Goal: Task Accomplishment & Management: Use online tool/utility

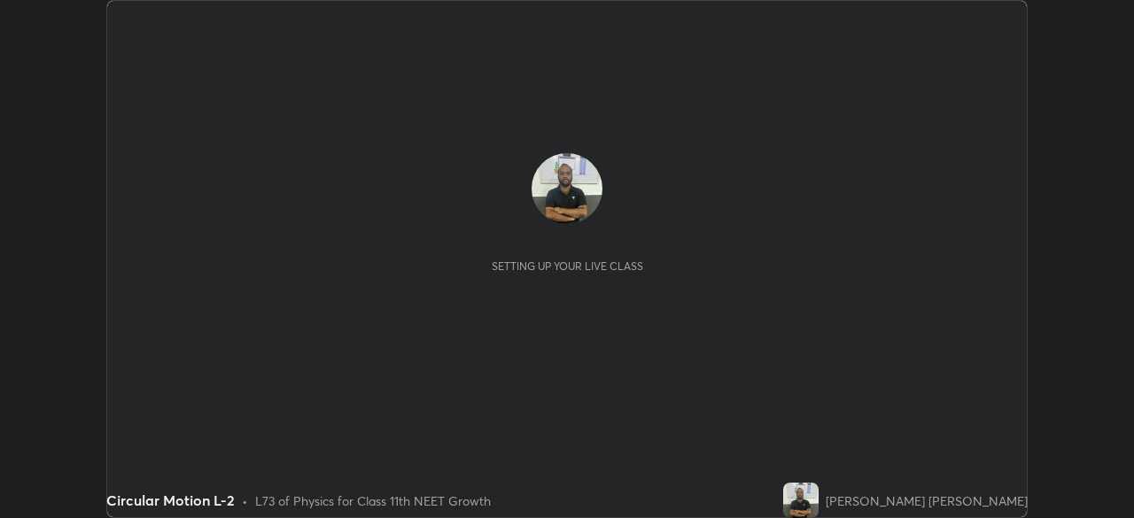
scroll to position [518, 1134]
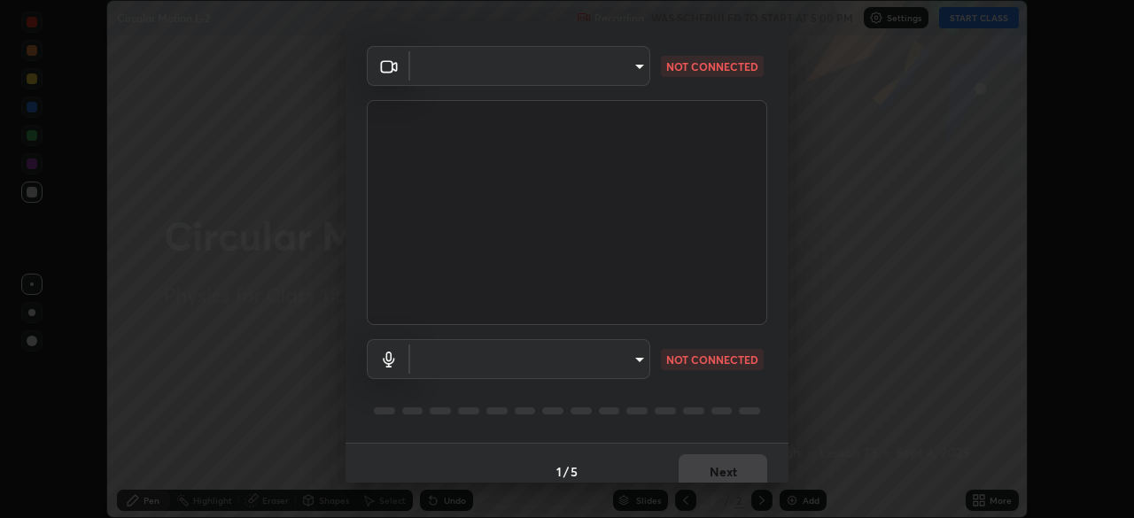
type input "e68af464f7f9ec2662c8dd58f0462b2d9bd4a3adfc91c634b4d9ed550f7d79d6"
type input "communications"
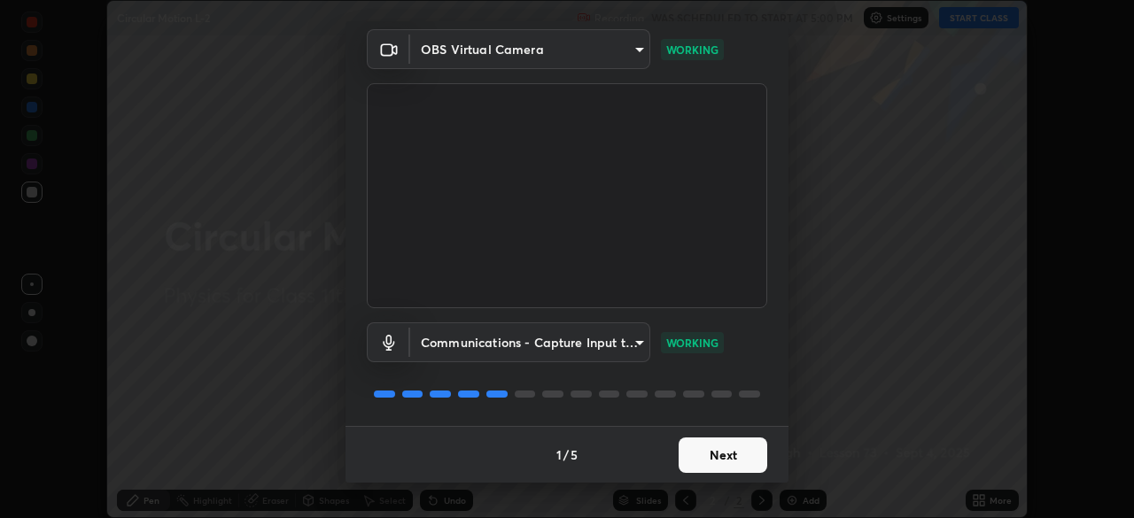
click at [721, 456] on button "Next" at bounding box center [723, 455] width 89 height 35
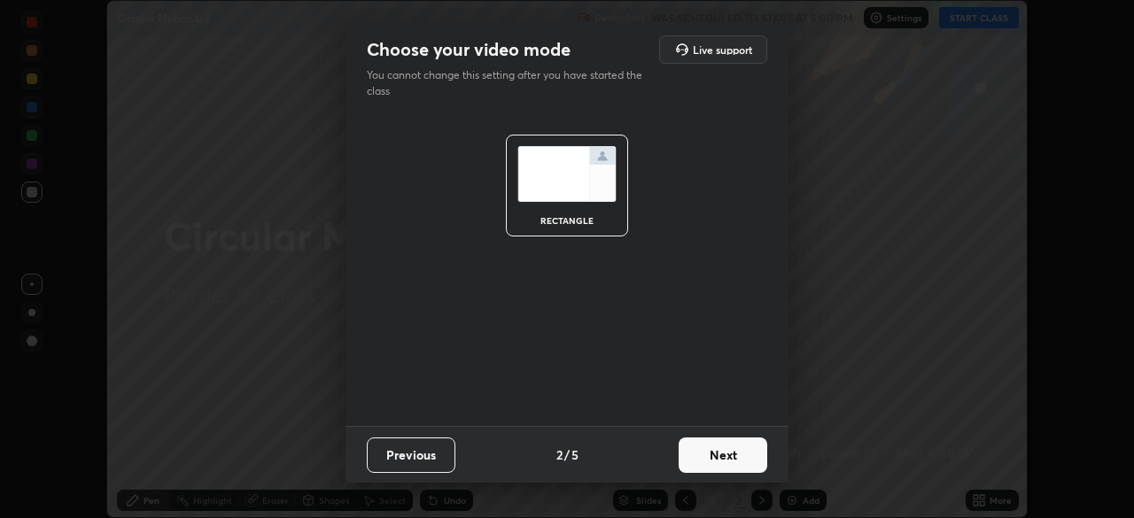
scroll to position [0, 0]
click at [724, 457] on button "Next" at bounding box center [723, 455] width 89 height 35
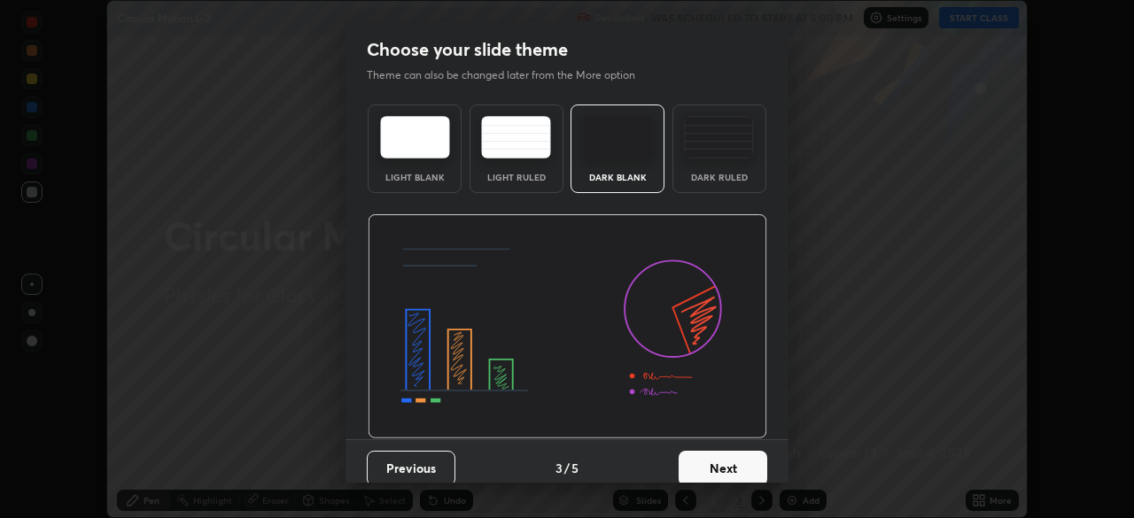
click at [722, 455] on button "Next" at bounding box center [723, 468] width 89 height 35
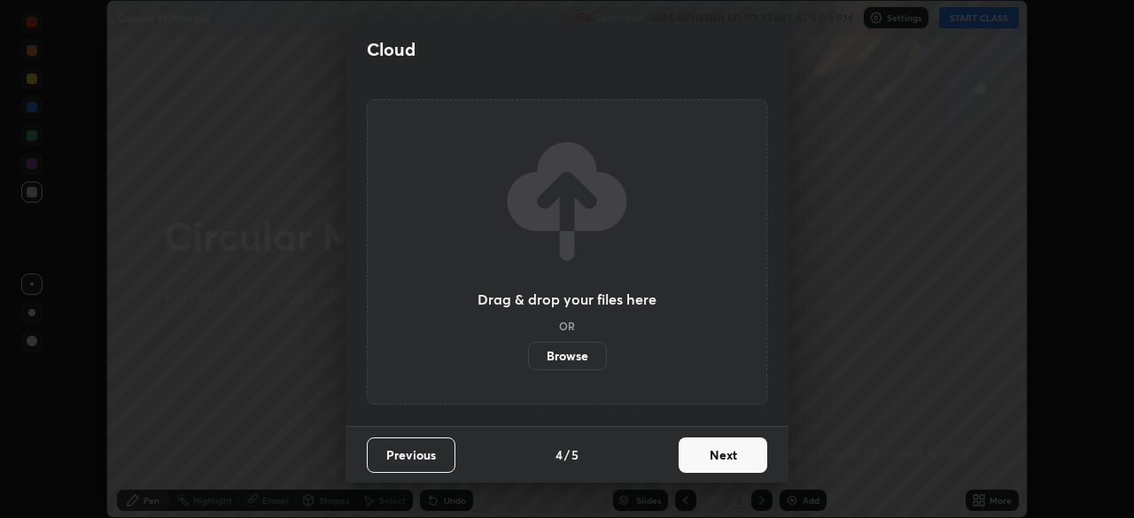
click at [712, 454] on button "Next" at bounding box center [723, 455] width 89 height 35
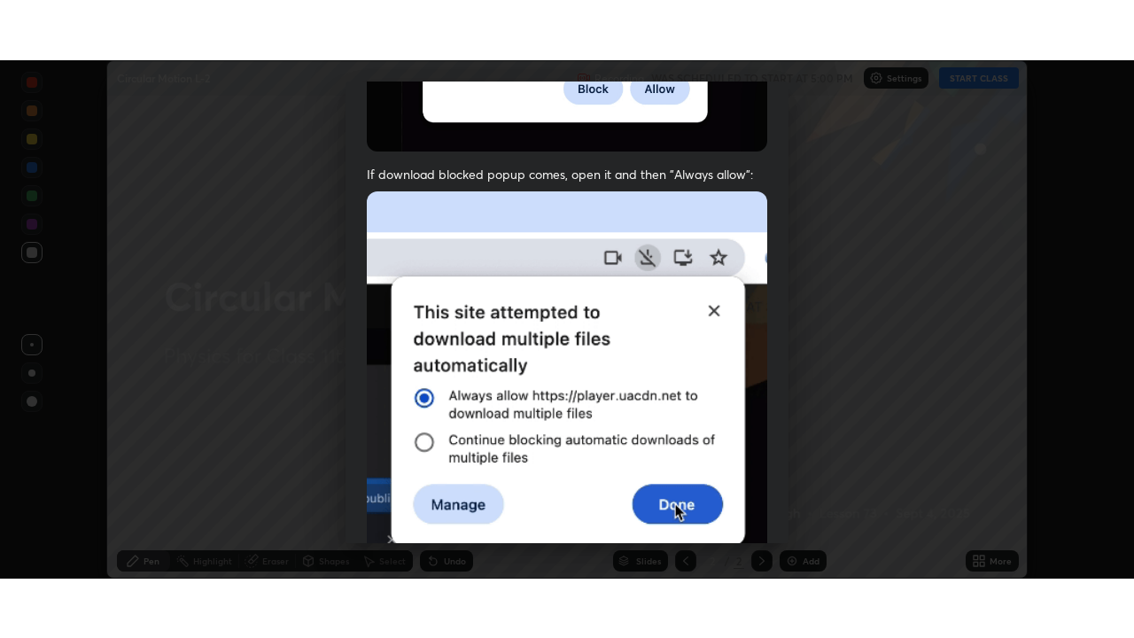
scroll to position [425, 0]
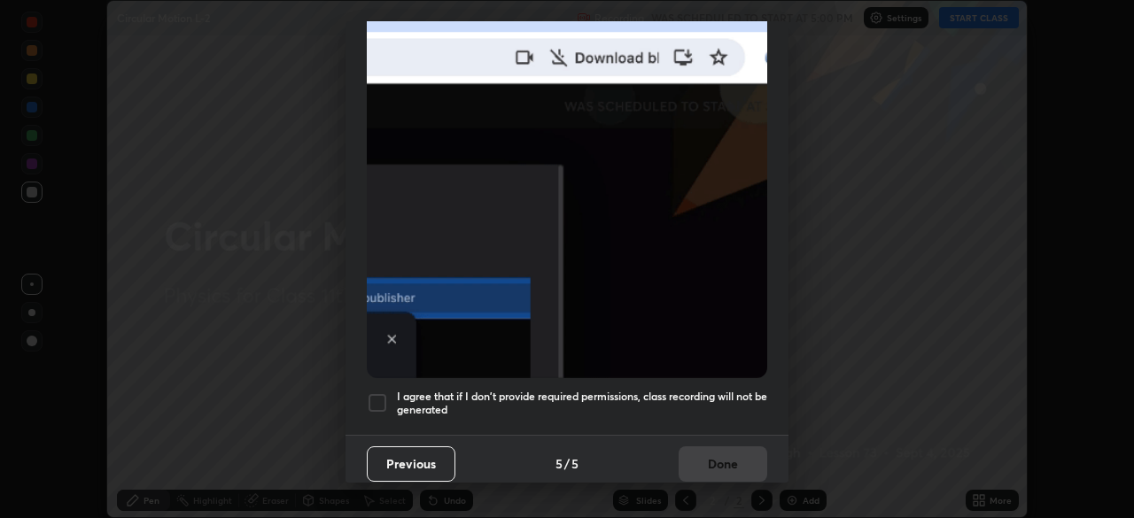
click at [381, 394] on div at bounding box center [377, 403] width 21 height 21
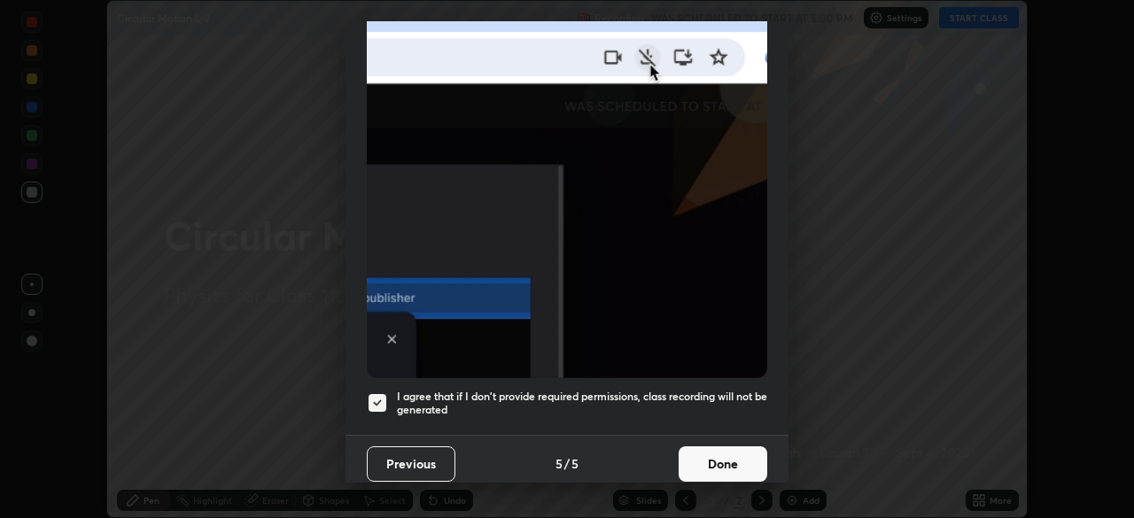
click at [692, 453] on button "Done" at bounding box center [723, 464] width 89 height 35
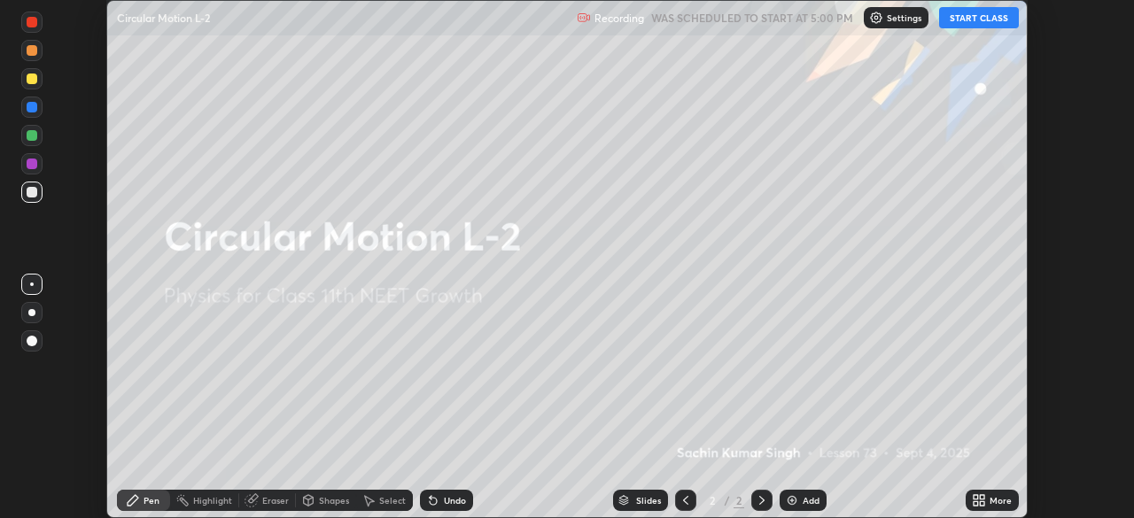
click at [979, 502] on icon at bounding box center [979, 501] width 14 height 14
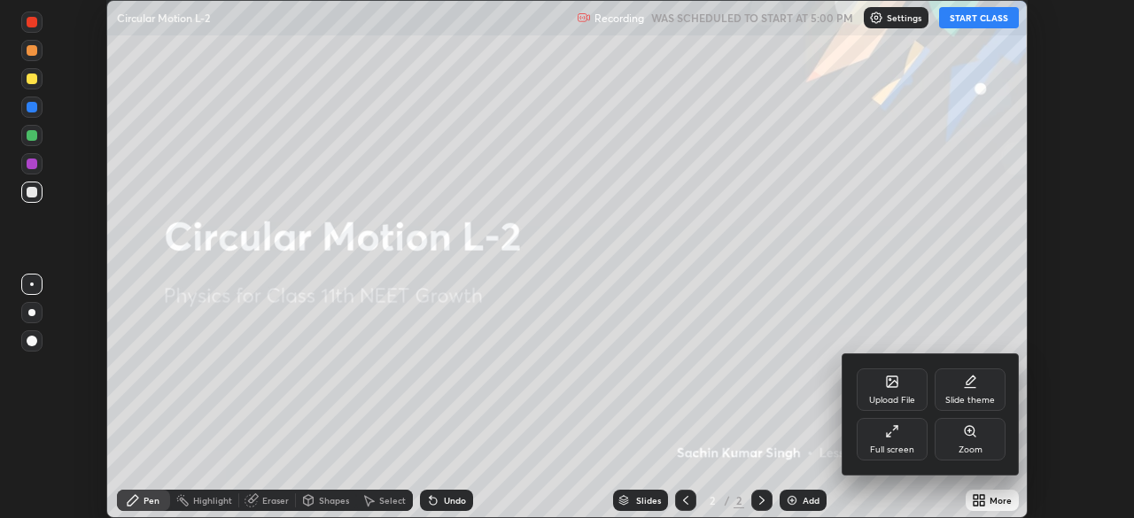
click at [907, 442] on div "Full screen" at bounding box center [892, 439] width 71 height 43
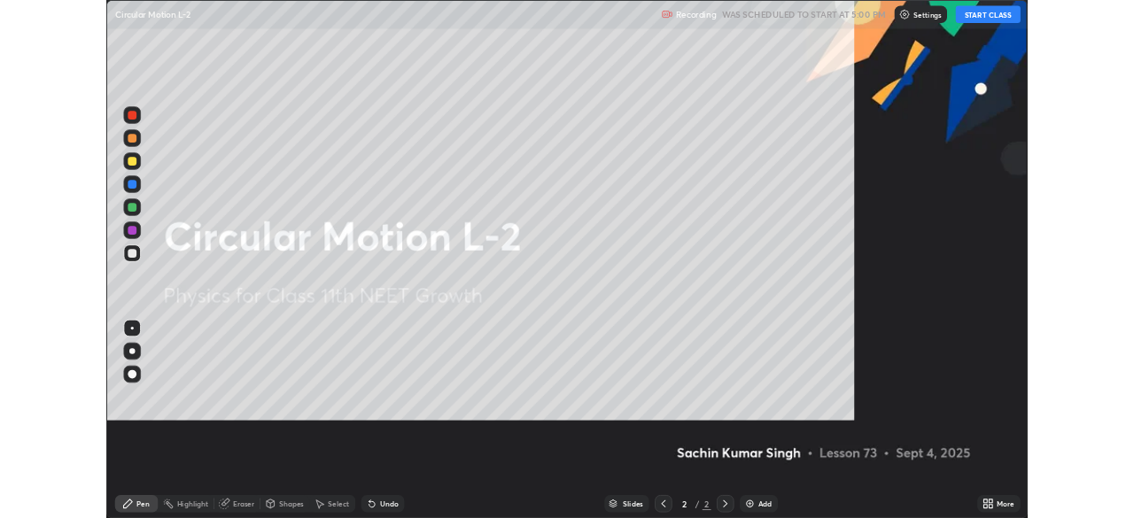
scroll to position [638, 1134]
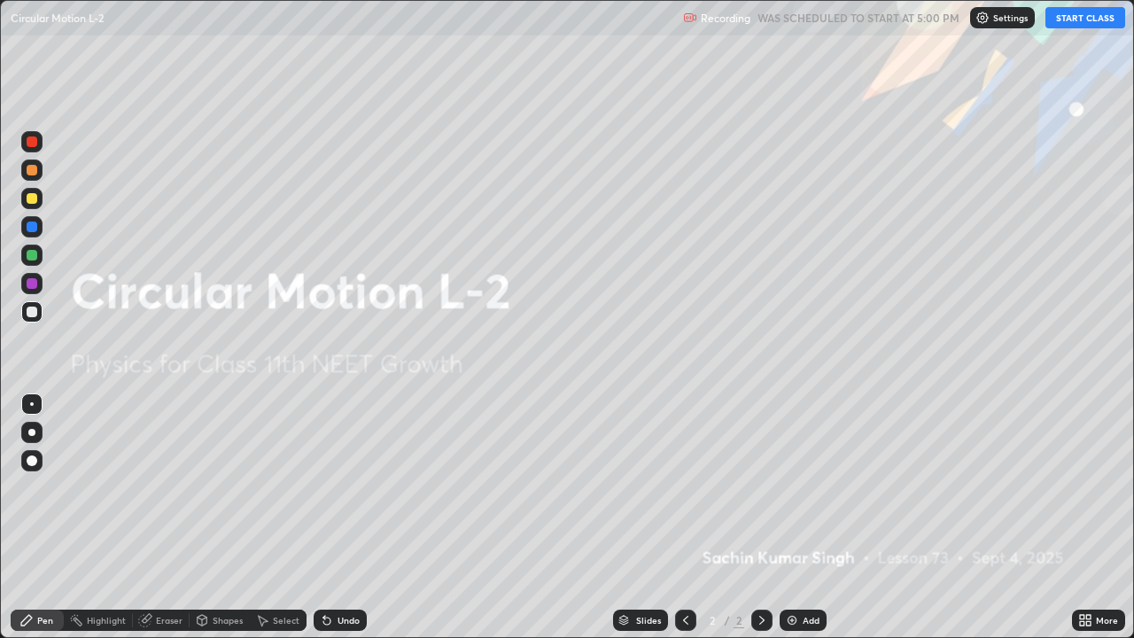
click at [1079, 20] on button "START CLASS" at bounding box center [1086, 17] width 80 height 21
click at [792, 518] on img at bounding box center [792, 620] width 14 height 14
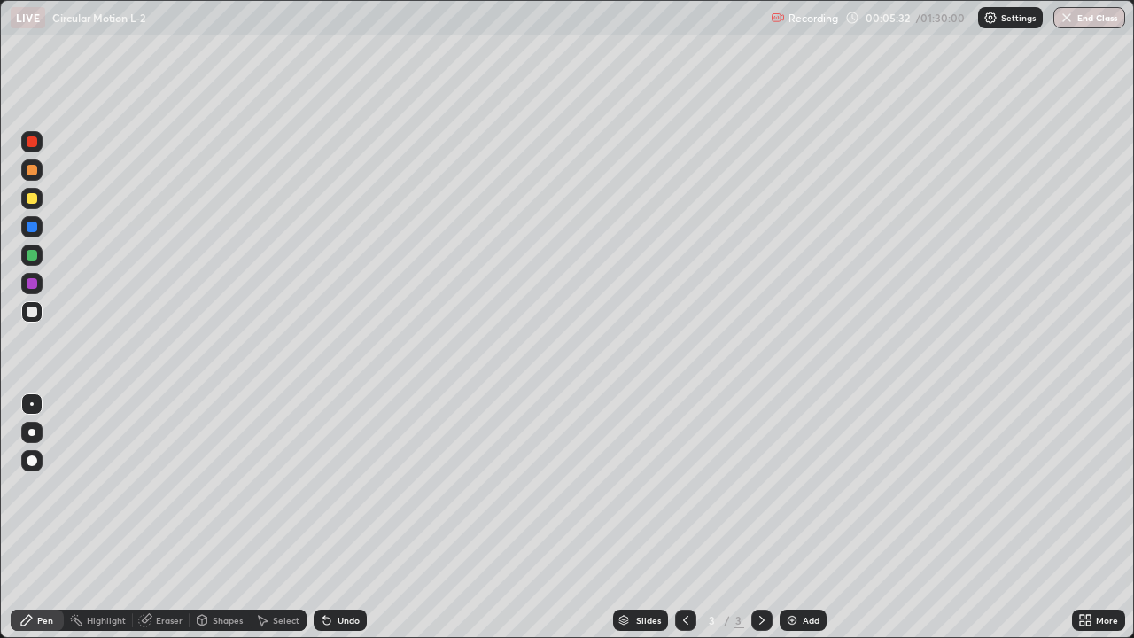
click at [223, 518] on div "Shapes" at bounding box center [228, 620] width 30 height 9
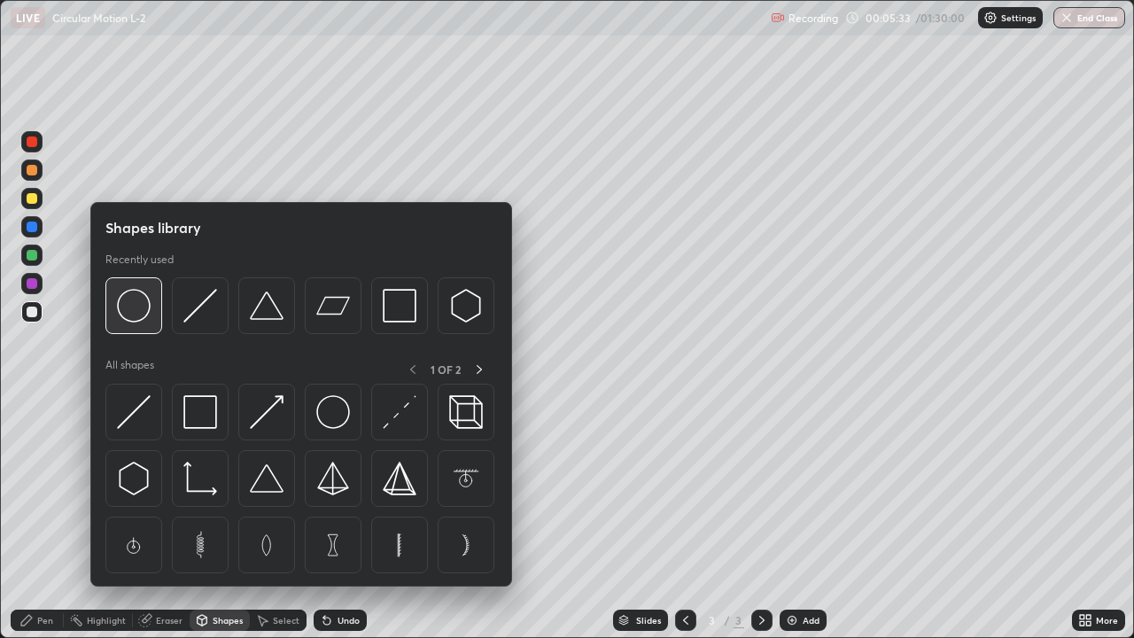
click at [135, 314] on img at bounding box center [134, 306] width 34 height 34
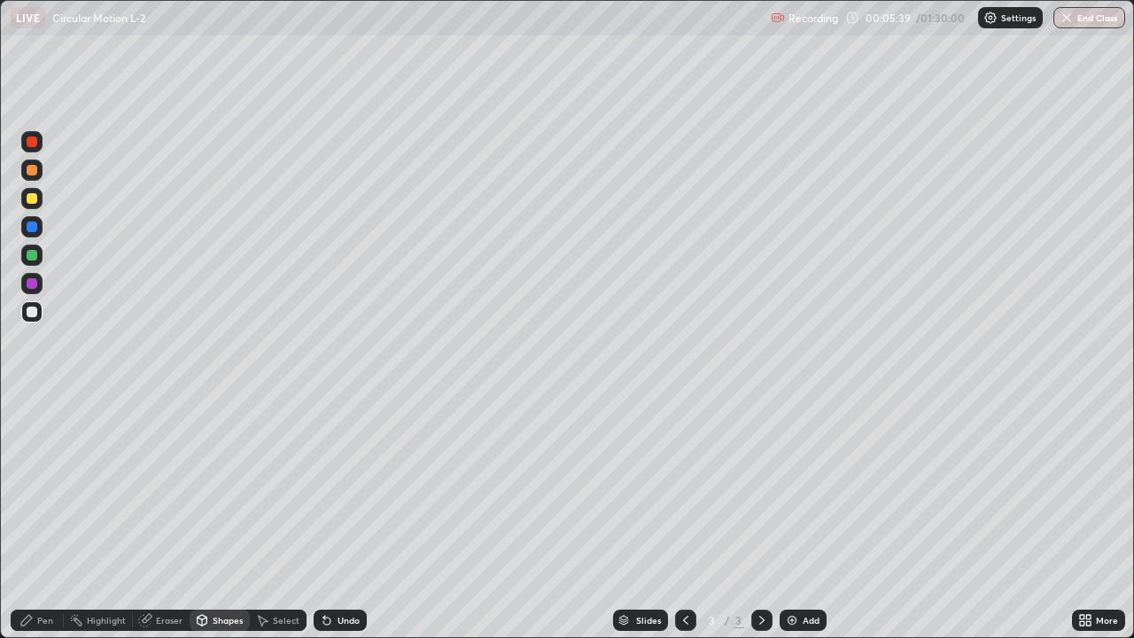
click at [48, 518] on div "Pen" at bounding box center [45, 620] width 16 height 9
click at [220, 518] on div "Shapes" at bounding box center [228, 620] width 30 height 9
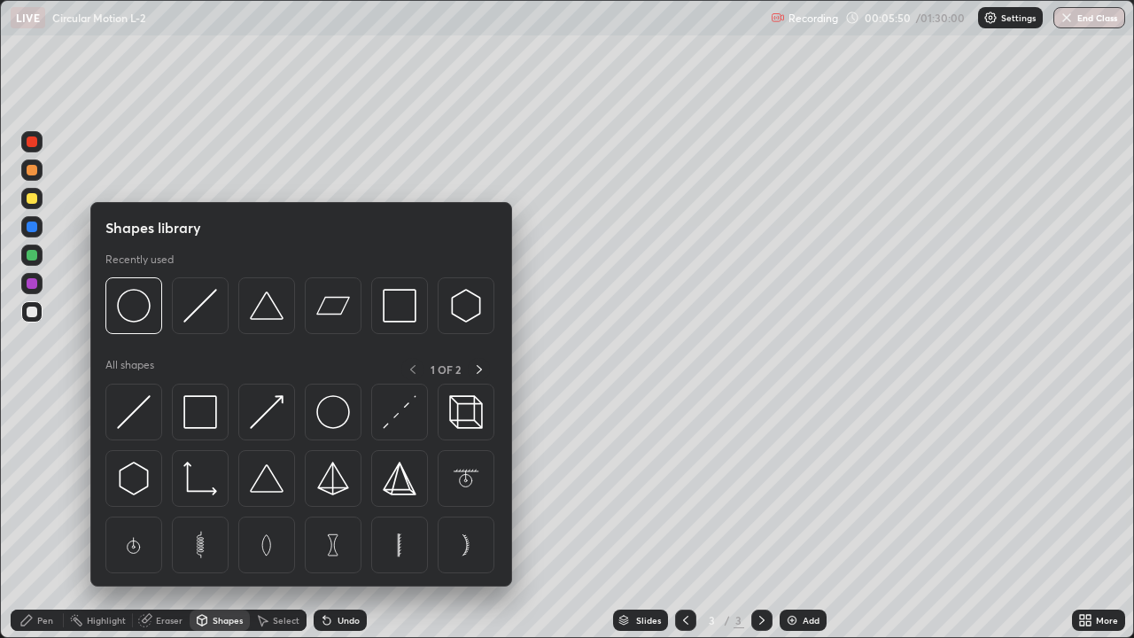
click at [140, 307] on img at bounding box center [134, 306] width 34 height 34
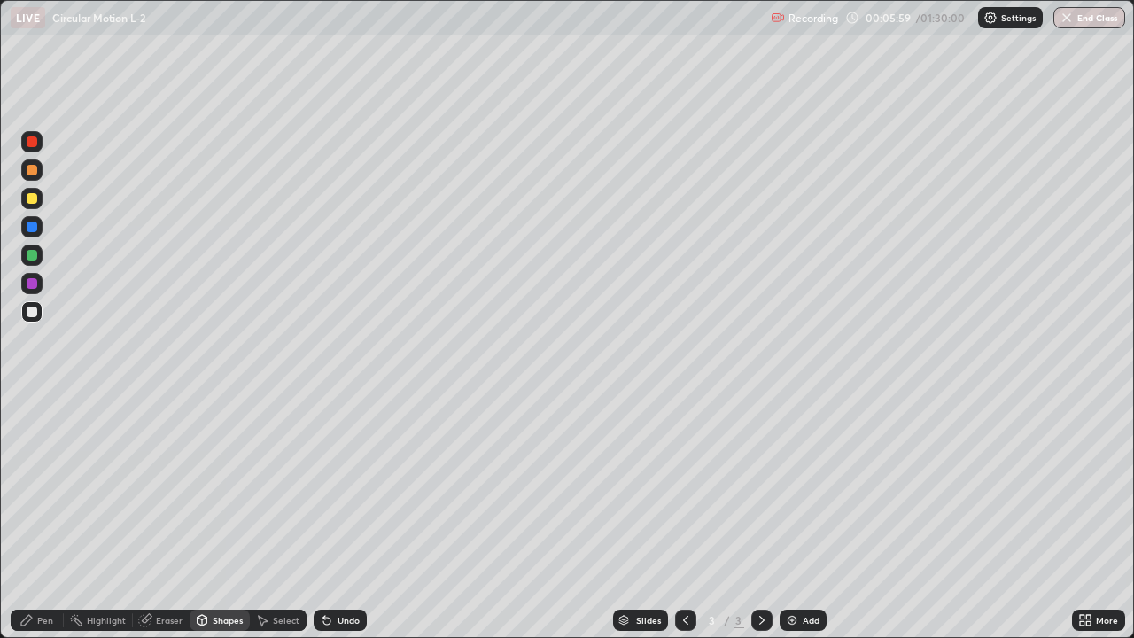
click at [52, 518] on div "Pen" at bounding box center [45, 620] width 16 height 9
click at [31, 199] on div at bounding box center [32, 198] width 11 height 11
click at [173, 518] on div "Eraser" at bounding box center [169, 620] width 27 height 9
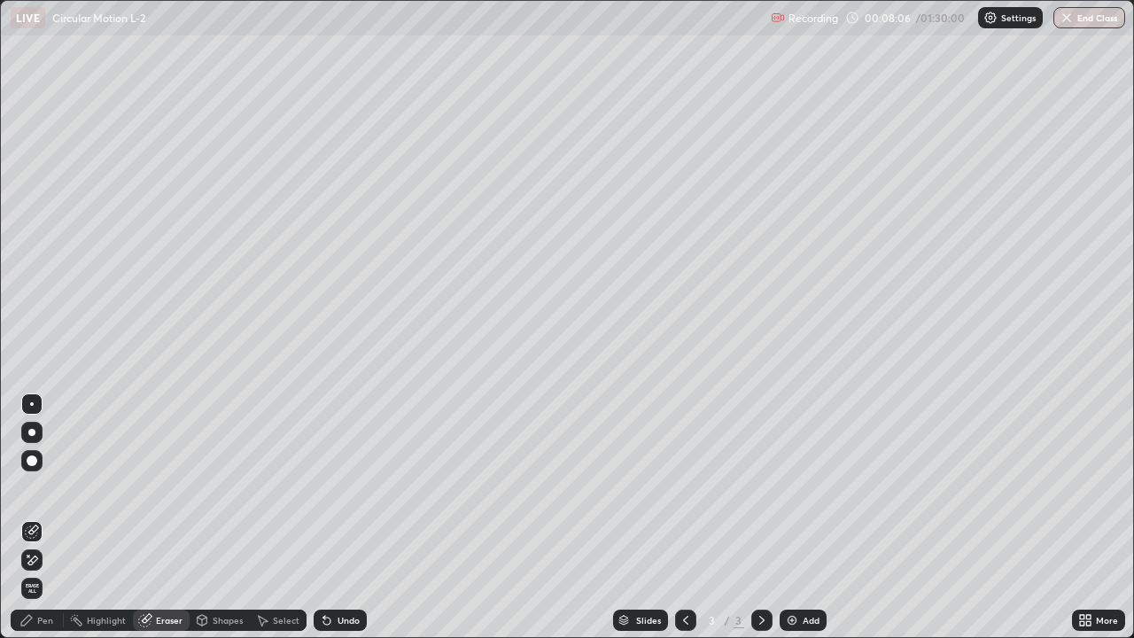
click at [57, 518] on div "Pen" at bounding box center [37, 620] width 53 height 21
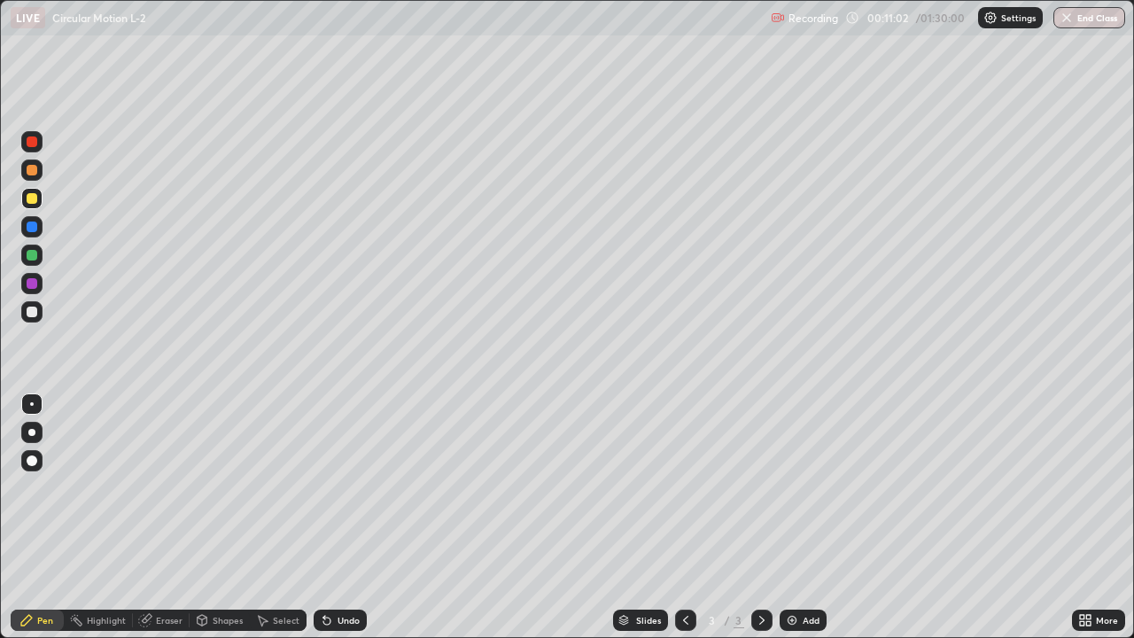
click at [796, 518] on img at bounding box center [792, 620] width 14 height 14
click at [227, 518] on div "Shapes" at bounding box center [228, 620] width 30 height 9
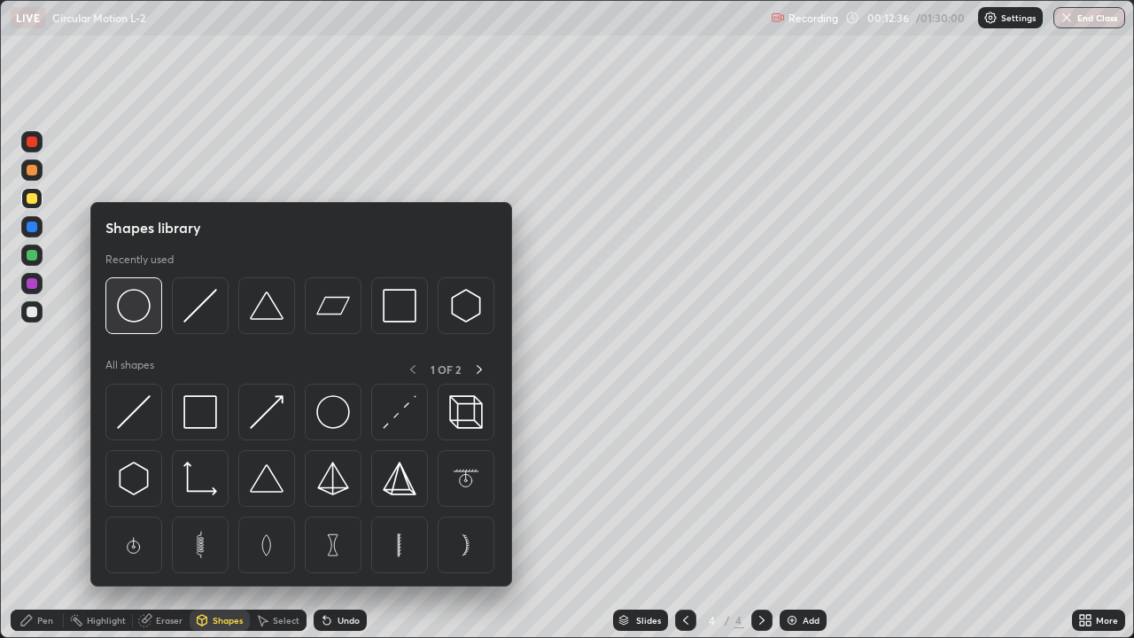
click at [137, 315] on img at bounding box center [134, 306] width 34 height 34
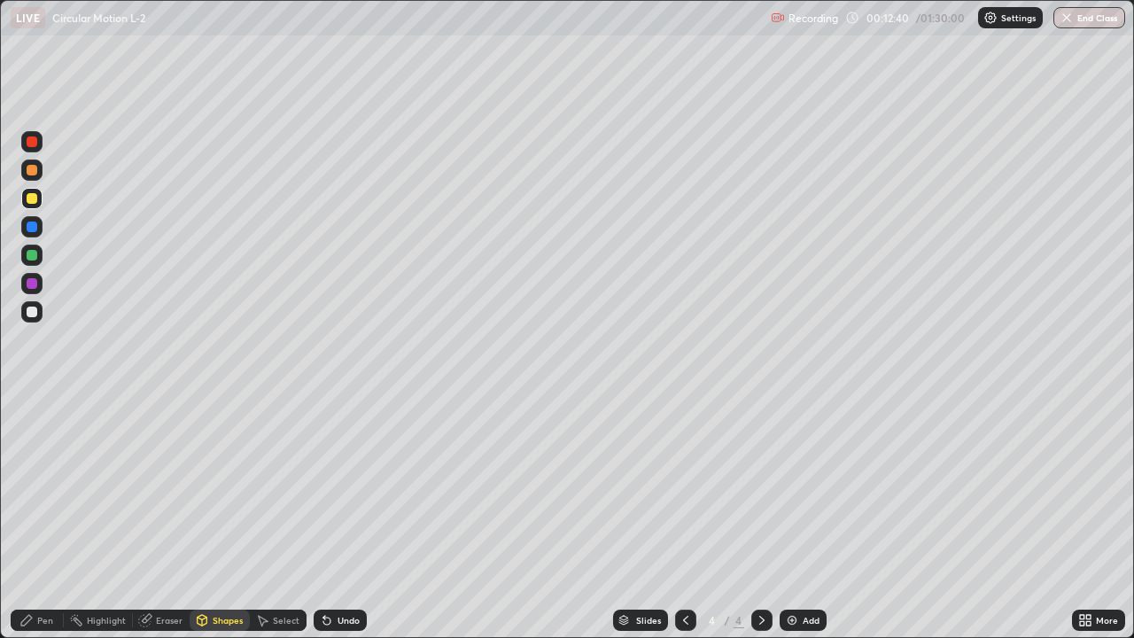
click at [48, 518] on div "Pen" at bounding box center [45, 620] width 16 height 9
click at [35, 314] on div at bounding box center [32, 312] width 11 height 11
click at [222, 518] on div "Shapes" at bounding box center [228, 620] width 30 height 9
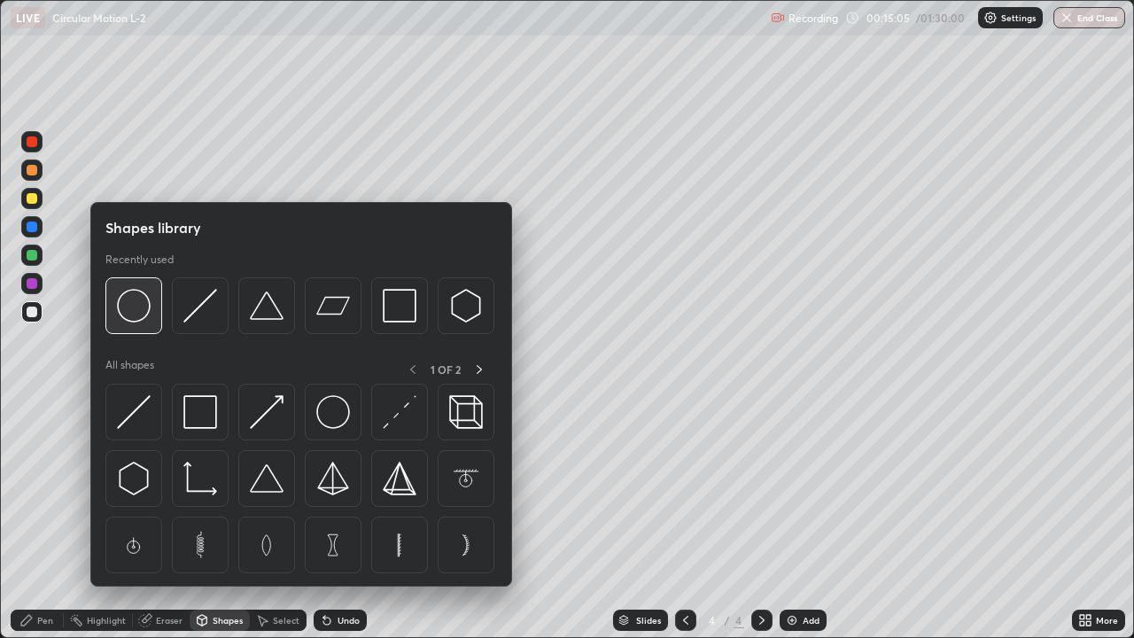
click at [141, 300] on img at bounding box center [134, 306] width 34 height 34
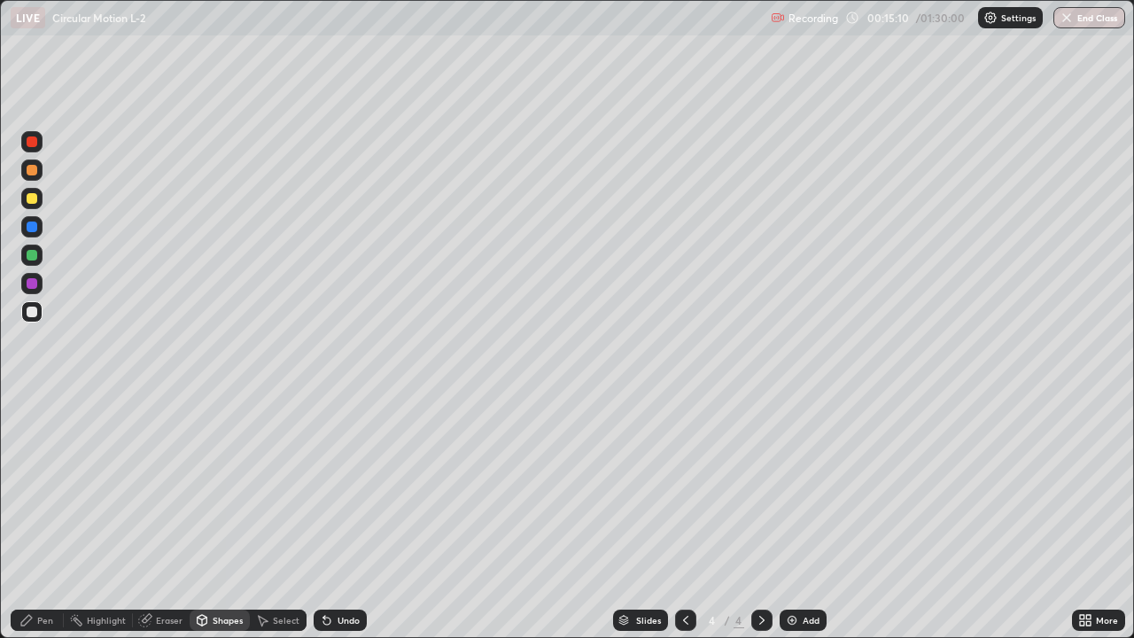
click at [35, 194] on div at bounding box center [32, 198] width 11 height 11
click at [49, 518] on div "Pen" at bounding box center [45, 620] width 16 height 9
click at [32, 144] on div at bounding box center [32, 141] width 11 height 11
click at [760, 518] on icon at bounding box center [762, 620] width 14 height 14
click at [790, 518] on img at bounding box center [792, 620] width 14 height 14
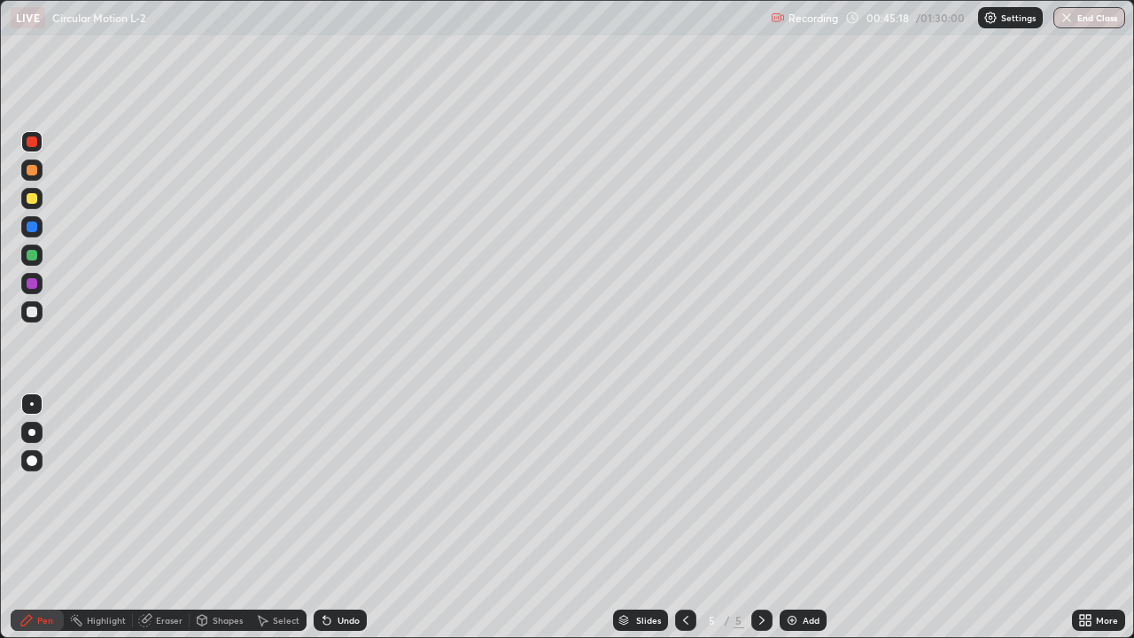
click at [30, 310] on div at bounding box center [32, 312] width 11 height 11
click at [238, 518] on div "Shapes" at bounding box center [228, 620] width 30 height 9
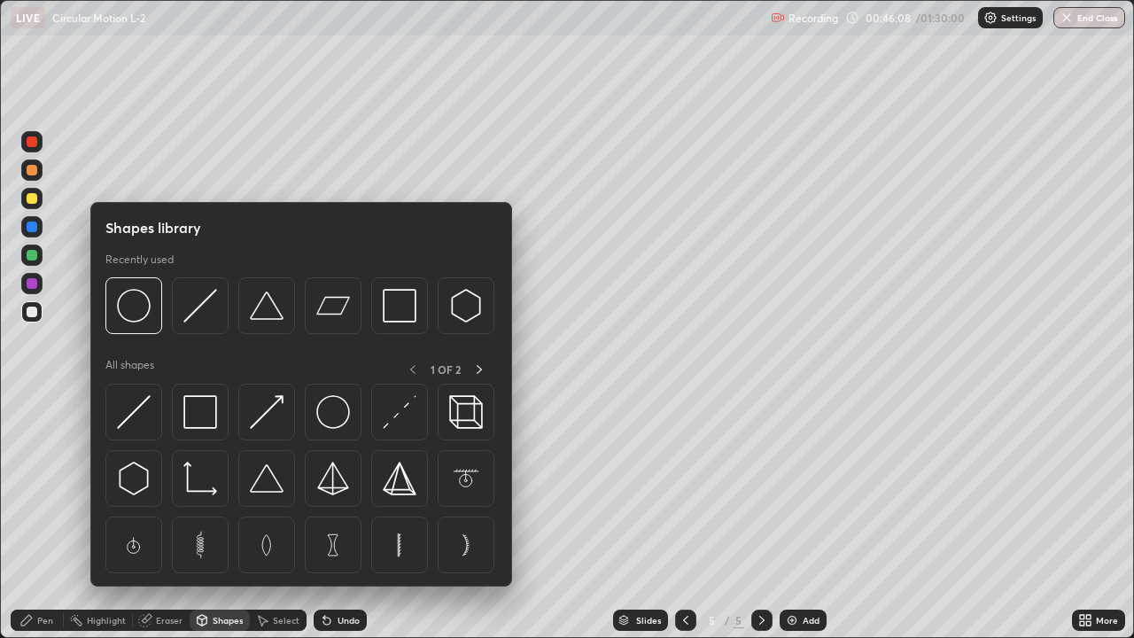
click at [174, 518] on div "Eraser" at bounding box center [169, 620] width 27 height 9
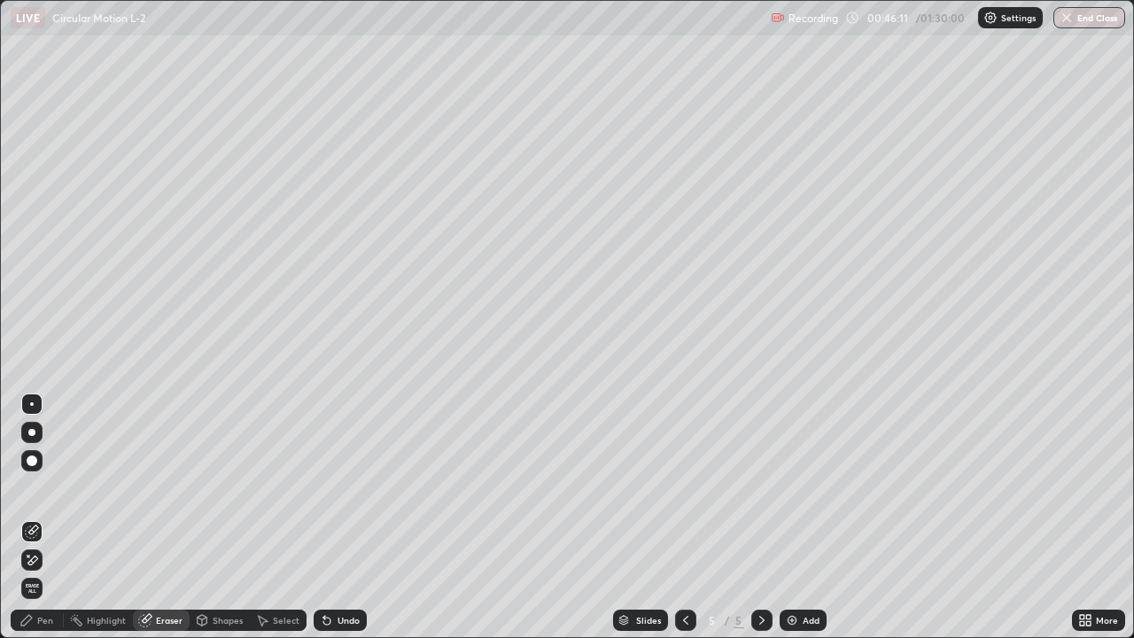
click at [45, 518] on div "Pen" at bounding box center [45, 620] width 16 height 9
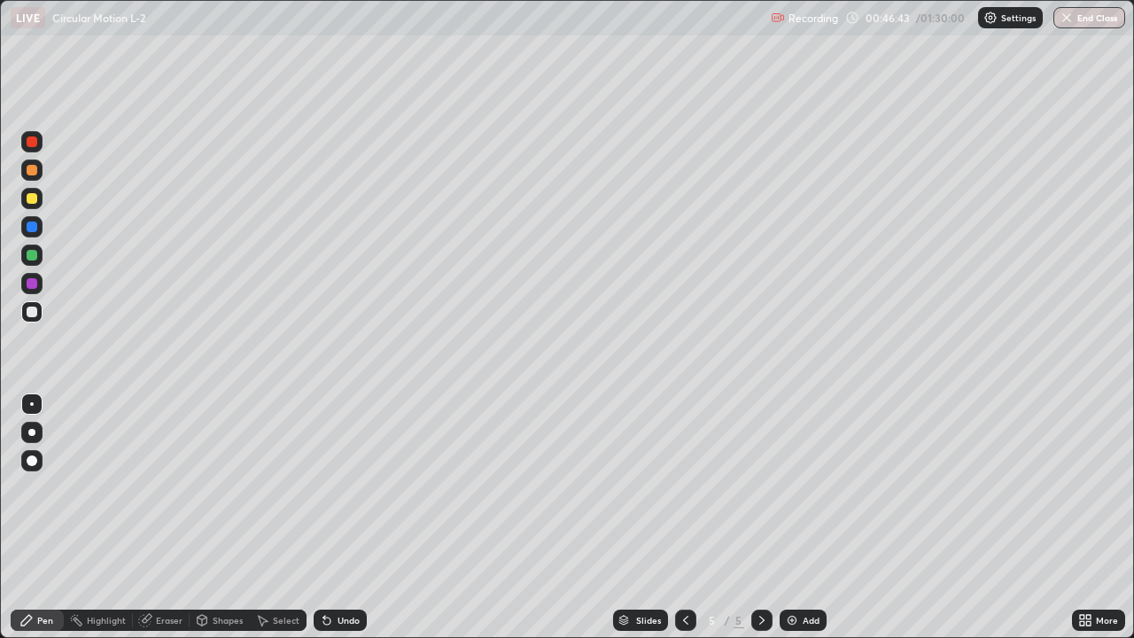
click at [183, 518] on div "Eraser" at bounding box center [161, 620] width 57 height 21
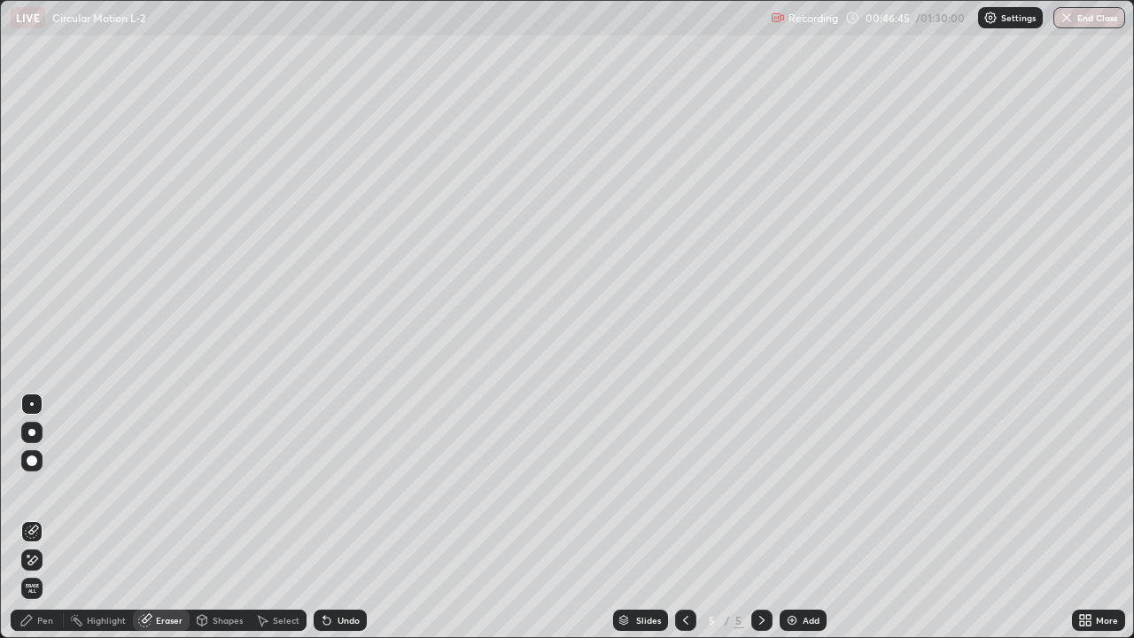
click at [48, 518] on div "Pen" at bounding box center [37, 620] width 53 height 21
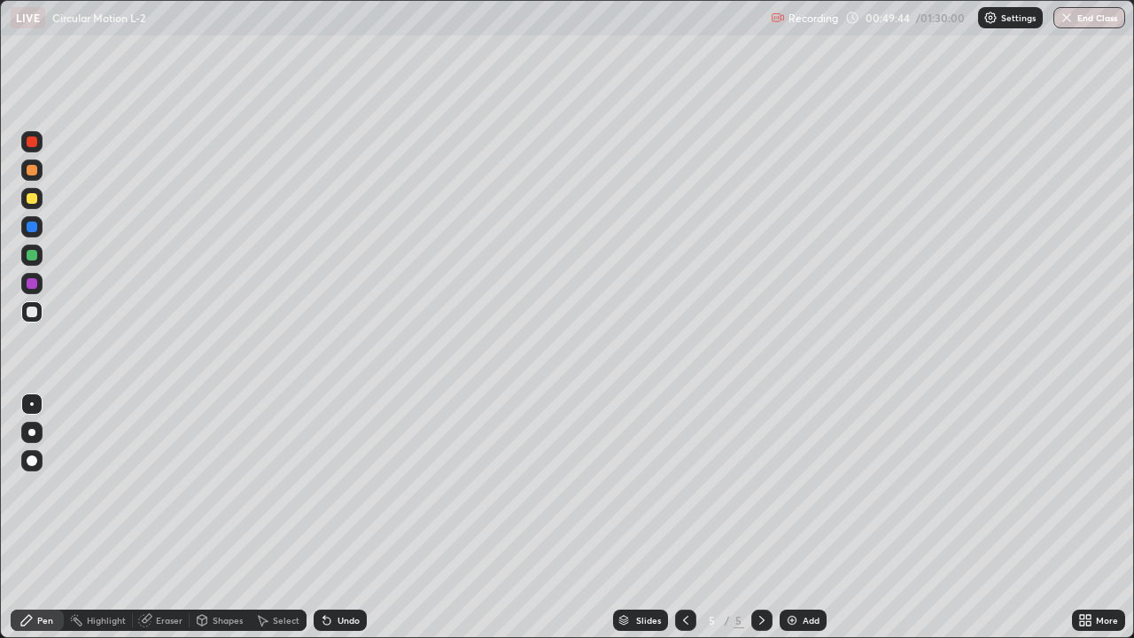
click at [165, 518] on div "Eraser" at bounding box center [169, 620] width 27 height 9
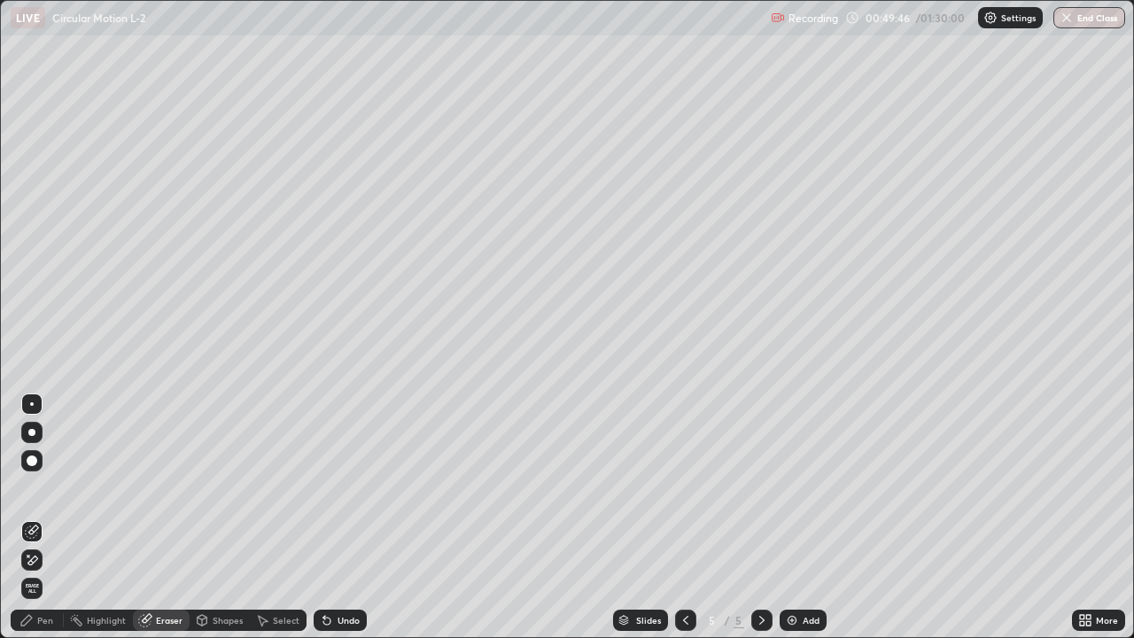
click at [57, 518] on div "Pen" at bounding box center [37, 620] width 53 height 21
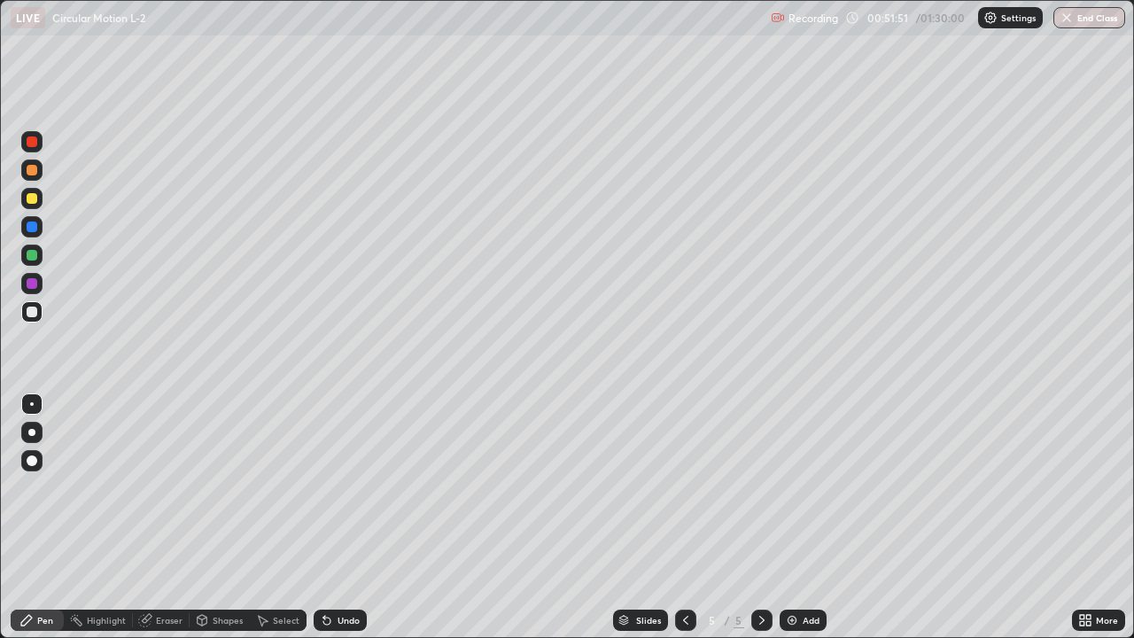
click at [791, 518] on img at bounding box center [792, 620] width 14 height 14
click at [163, 518] on div "Eraser" at bounding box center [169, 620] width 27 height 9
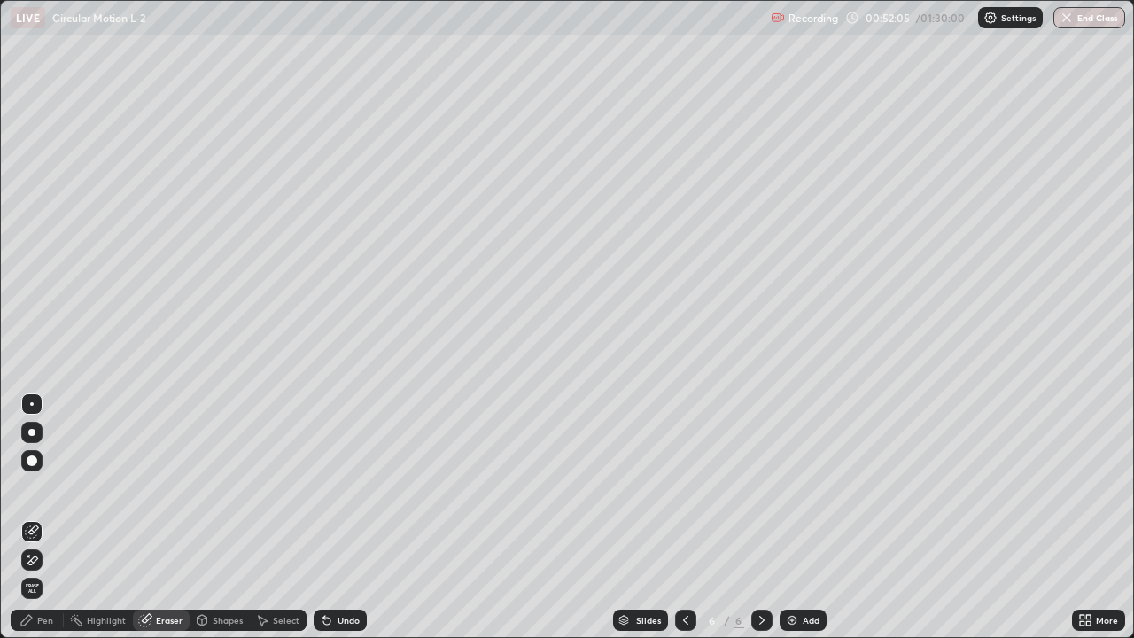
click at [48, 518] on div "Pen" at bounding box center [45, 620] width 16 height 9
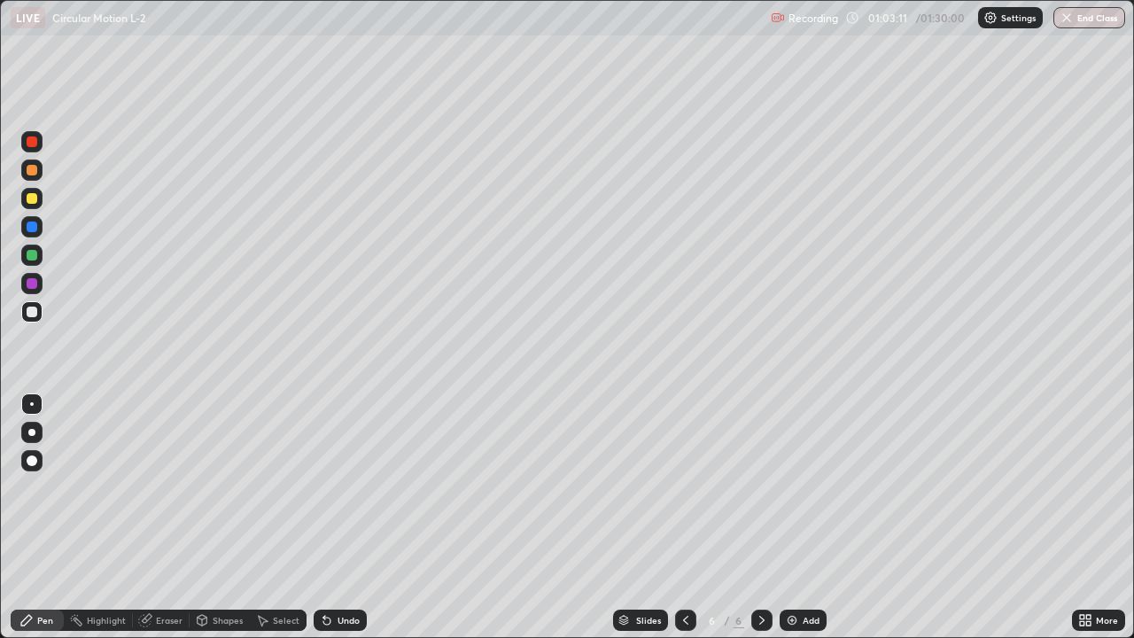
click at [795, 518] on img at bounding box center [792, 620] width 14 height 14
click at [166, 518] on div "Eraser" at bounding box center [169, 620] width 27 height 9
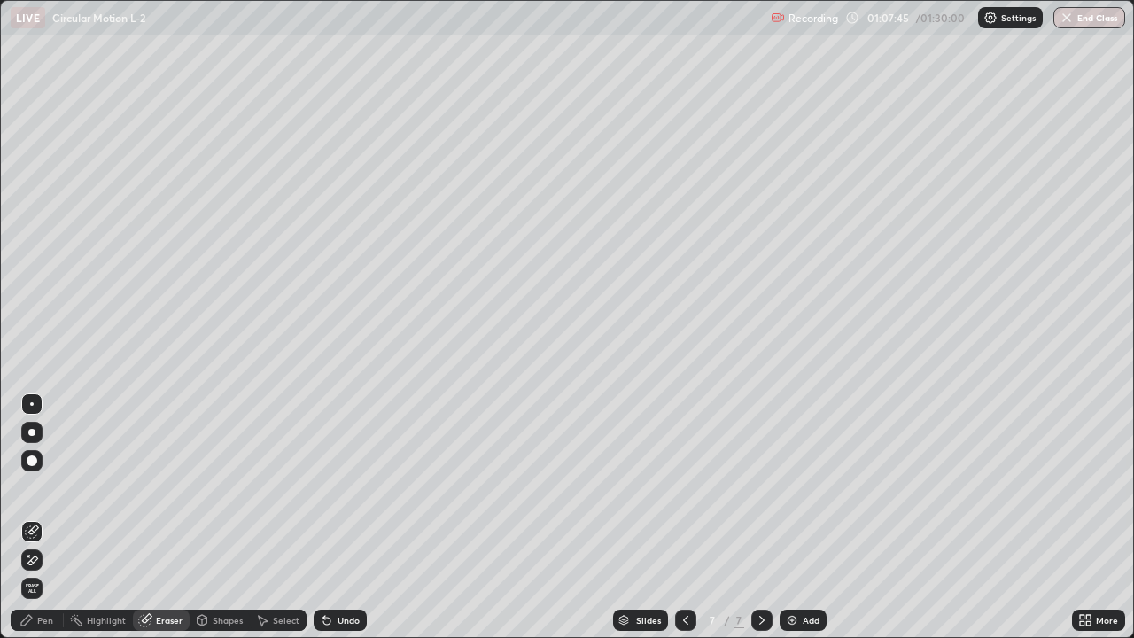
click at [49, 518] on div "Pen" at bounding box center [45, 620] width 16 height 9
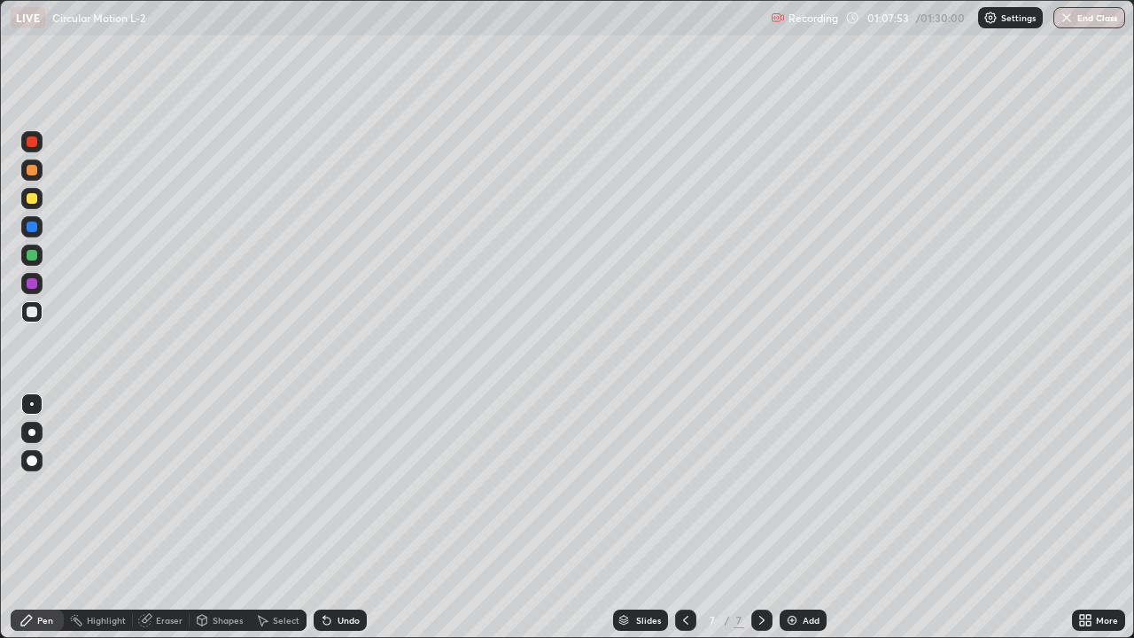
click at [167, 518] on div "Eraser" at bounding box center [169, 620] width 27 height 9
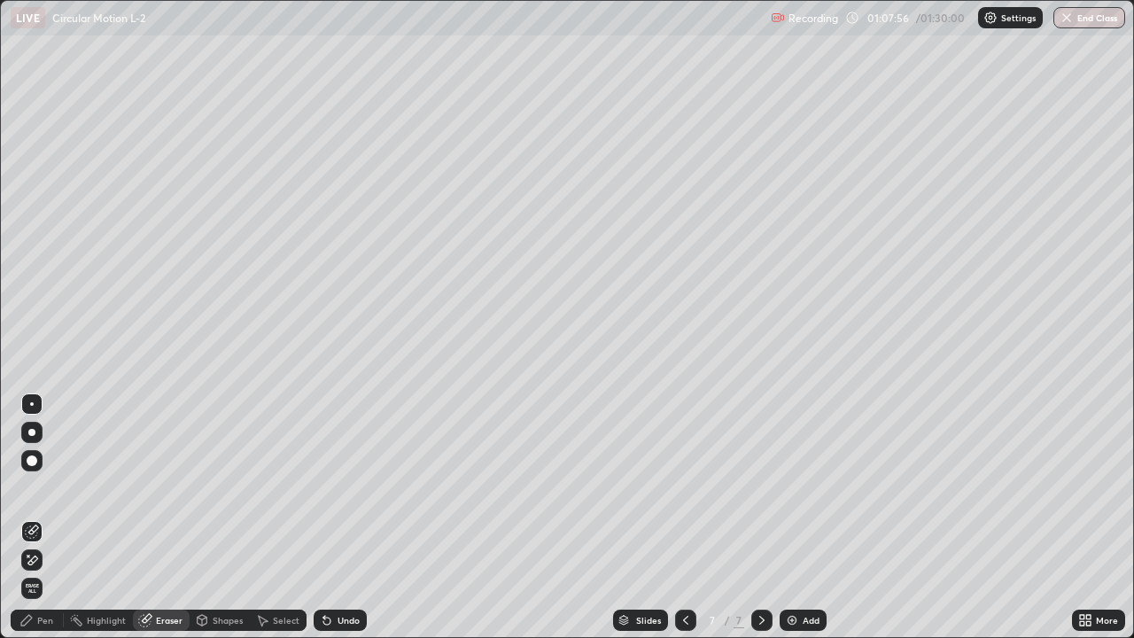
click at [54, 518] on div "Pen" at bounding box center [37, 620] width 53 height 21
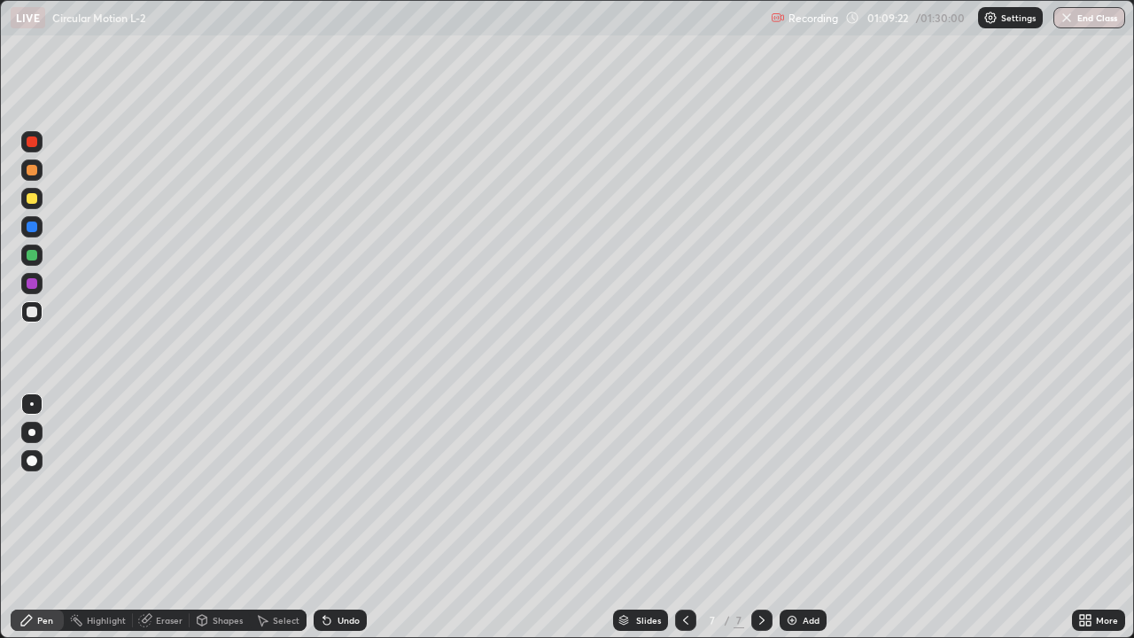
click at [794, 518] on img at bounding box center [792, 620] width 14 height 14
click at [1086, 27] on button "End Class" at bounding box center [1090, 17] width 72 height 21
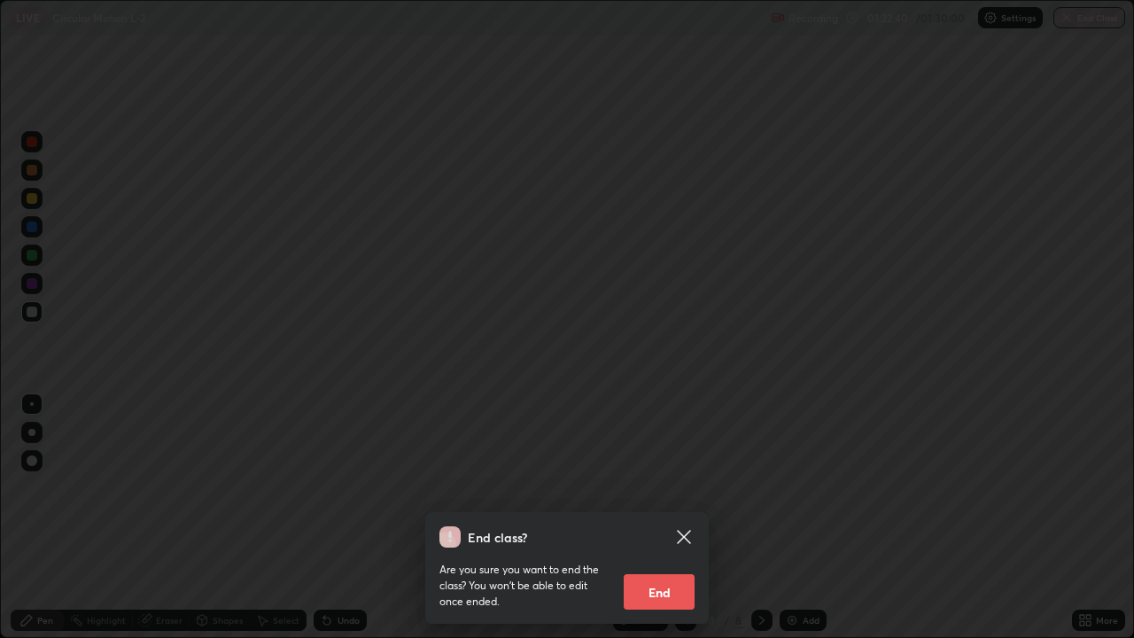
click at [662, 518] on button "End" at bounding box center [659, 591] width 71 height 35
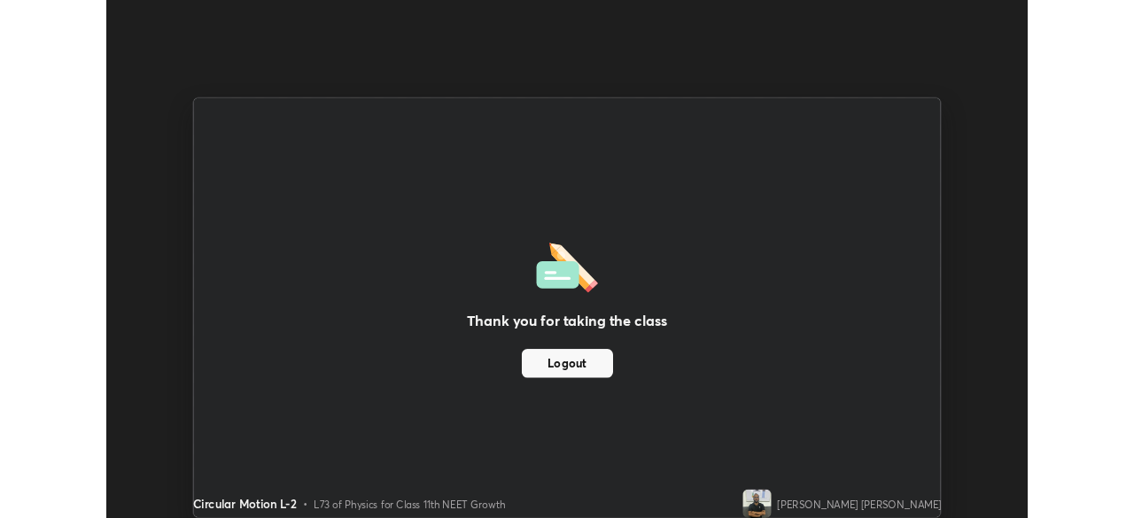
scroll to position [88108, 87492]
